Goal: Navigation & Orientation: Find specific page/section

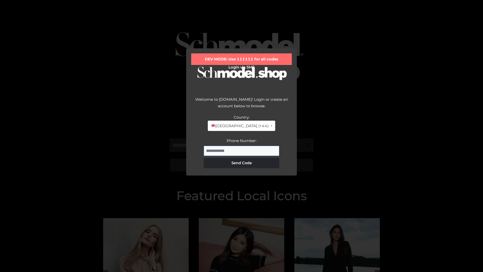
click at [241, 150] on input "Phone Number:" at bounding box center [241, 151] width 75 height 10
type input "**********"
click at [241, 162] on button "Send Code" at bounding box center [241, 163] width 75 height 10
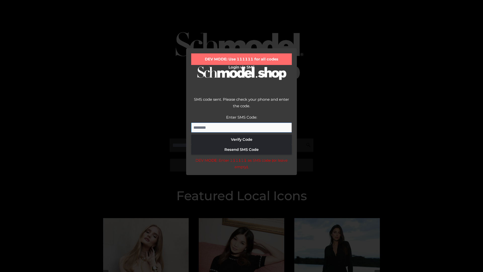
click at [241, 127] on input "Enter SMS Code:" at bounding box center [241, 127] width 101 height 10
type input "******"
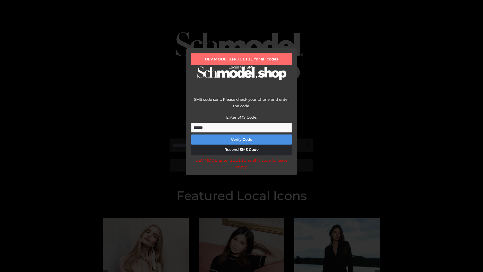
click at [241, 139] on button "Verify Code" at bounding box center [241, 139] width 101 height 10
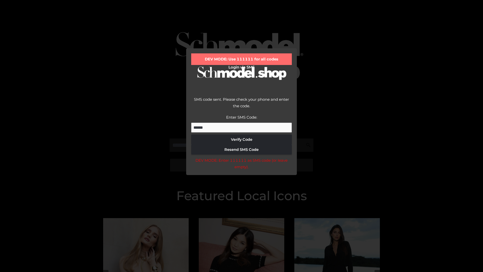
click at [241, 165] on div "DEV MODE: Enter 111111 as SMS code (or leave empty)." at bounding box center [241, 163] width 101 height 13
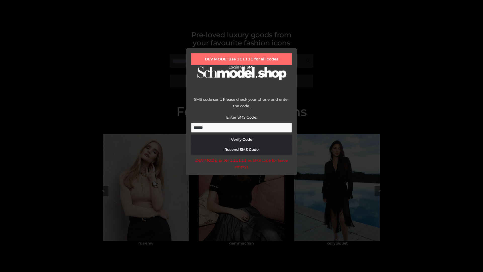
scroll to position [107, 0]
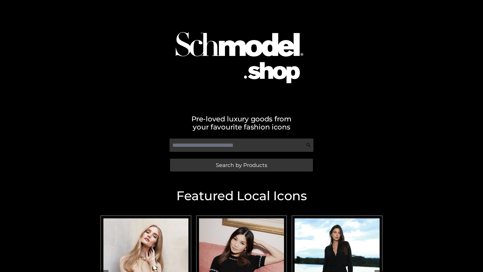
scroll to position [107, 0]
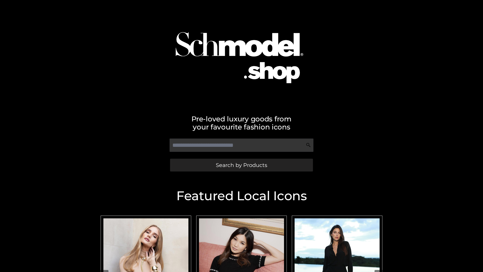
click at [241, 165] on span "Search by Products" at bounding box center [241, 164] width 51 height 5
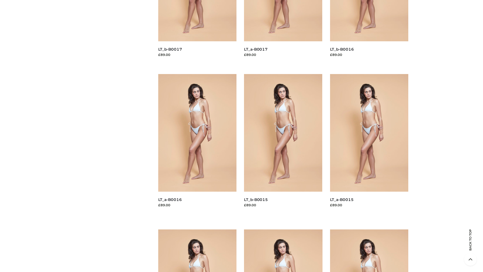
scroll to position [715, 0]
